Goal: Task Accomplishment & Management: Manage account settings

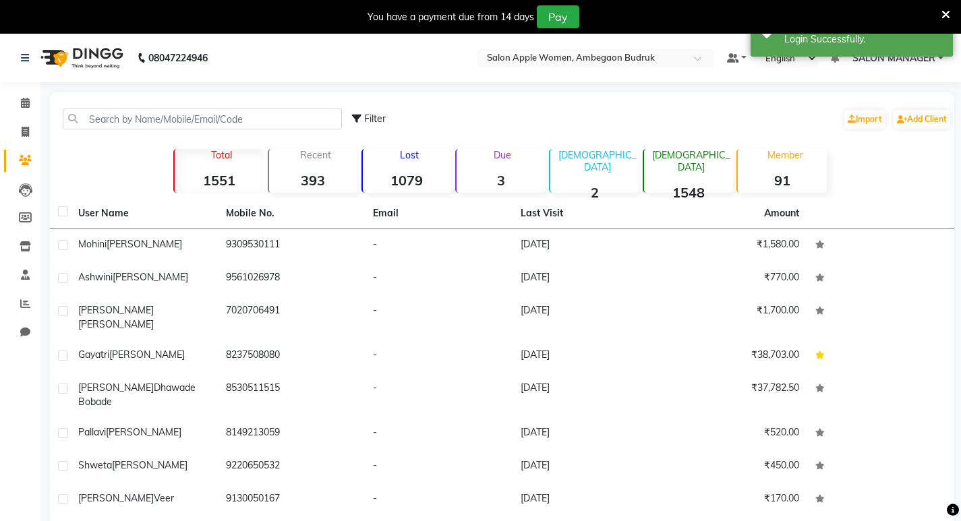
click at [137, 120] on input "text" at bounding box center [202, 119] width 279 height 21
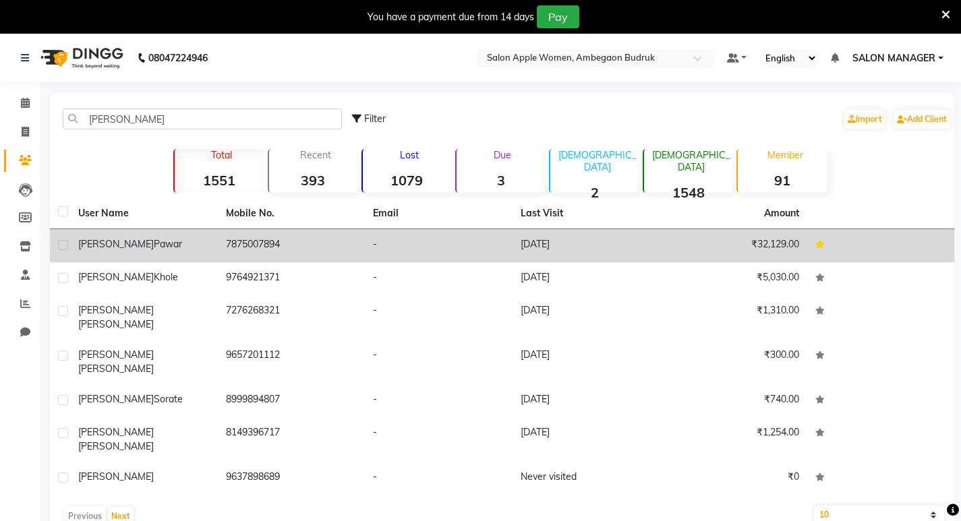
type input "[PERSON_NAME]"
click at [101, 239] on span "[PERSON_NAME]" at bounding box center [116, 244] width 76 height 12
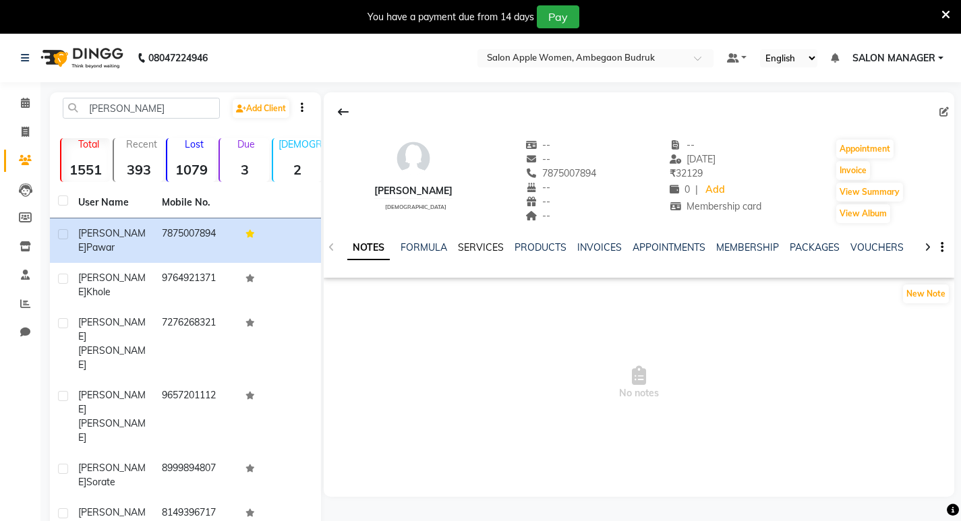
click at [470, 253] on link "SERVICES" at bounding box center [481, 247] width 46 height 12
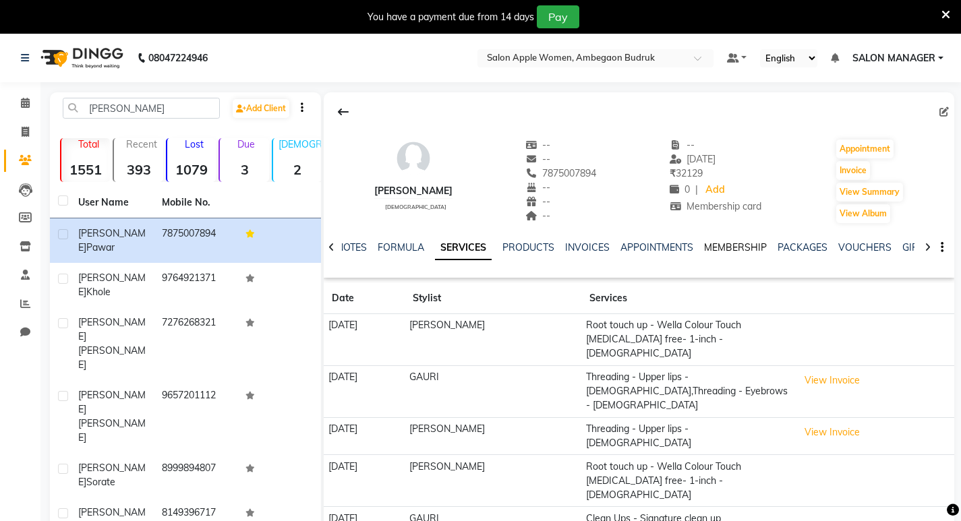
click at [707, 248] on link "MEMBERSHIP" at bounding box center [735, 247] width 63 height 12
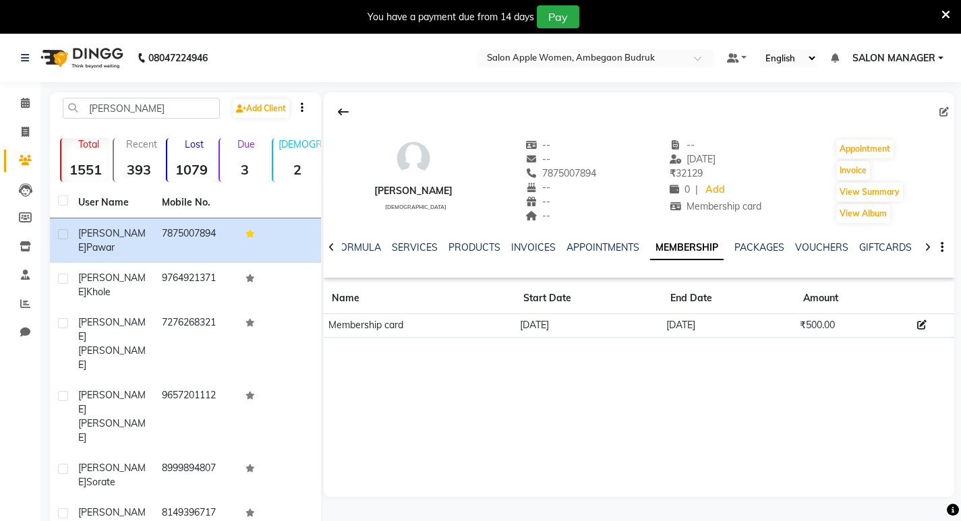
click at [940, 9] on div "You have a payment due from 14 days Pay" at bounding box center [473, 16] width 936 height 23
drag, startPoint x: 937, startPoint y: 9, endPoint x: 954, endPoint y: 11, distance: 16.9
click at [945, 9] on div "You have a payment due from 14 days Pay" at bounding box center [480, 17] width 961 height 34
click at [955, 11] on div "You have a payment due from 14 days Pay" at bounding box center [480, 17] width 961 height 34
drag, startPoint x: 952, startPoint y: 11, endPoint x: 941, endPoint y: 11, distance: 10.8
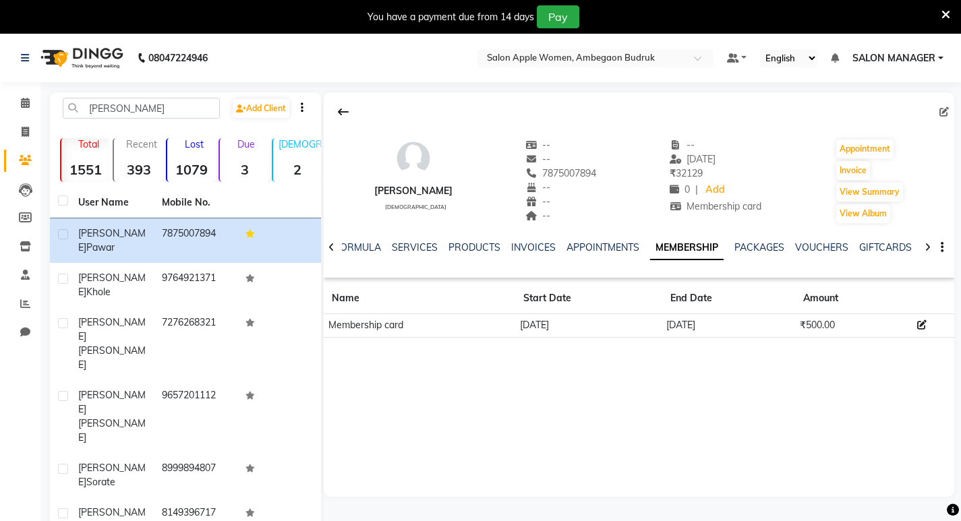
click at [945, 11] on div "You have a payment due from 14 days Pay" at bounding box center [480, 17] width 961 height 34
click at [941, 11] on icon at bounding box center [945, 15] width 9 height 12
